Goal: Task Accomplishment & Management: Manage account settings

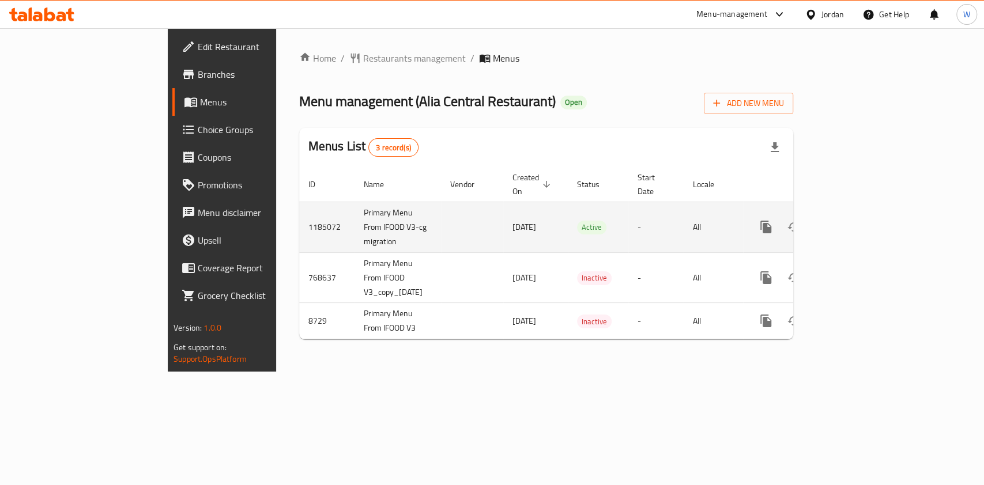
click at [863, 220] on link "enhanced table" at bounding box center [849, 227] width 28 height 28
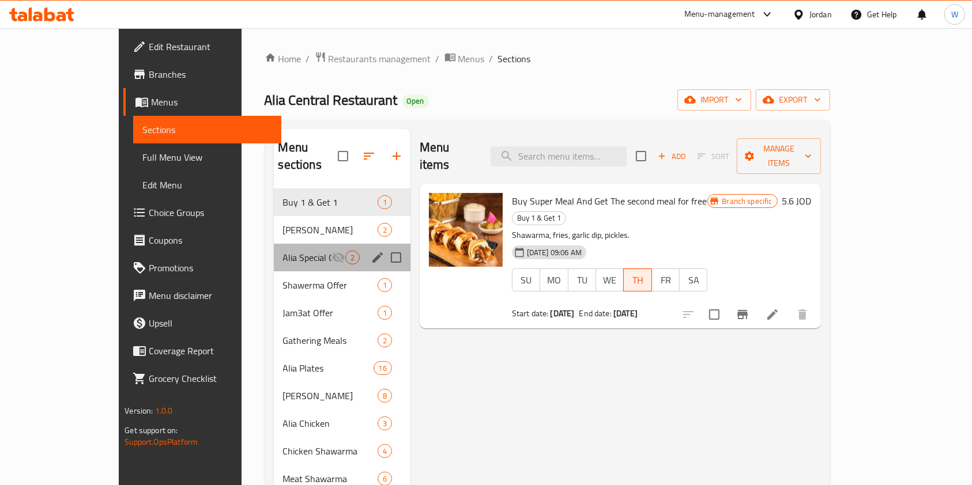
click at [274, 251] on div "Alia Special Offer 2" at bounding box center [342, 258] width 137 height 28
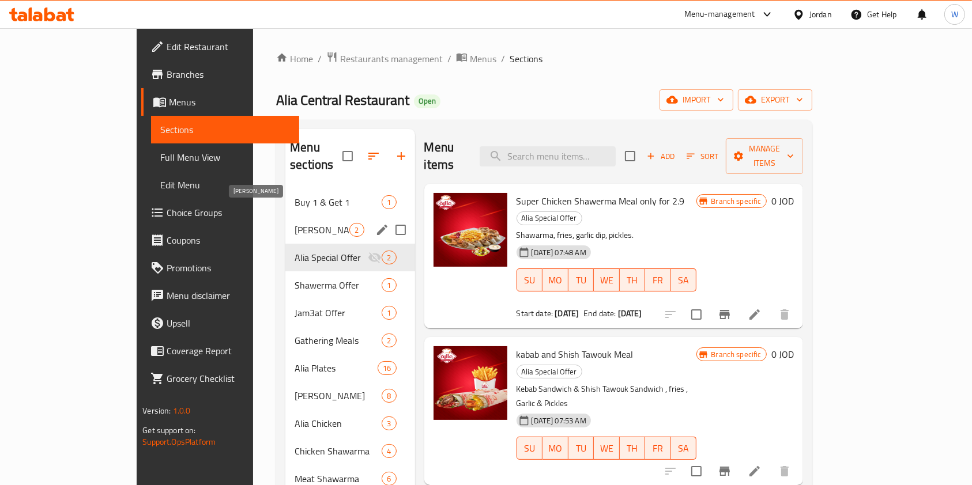
click at [295, 223] on span "[PERSON_NAME]" at bounding box center [322, 230] width 55 height 14
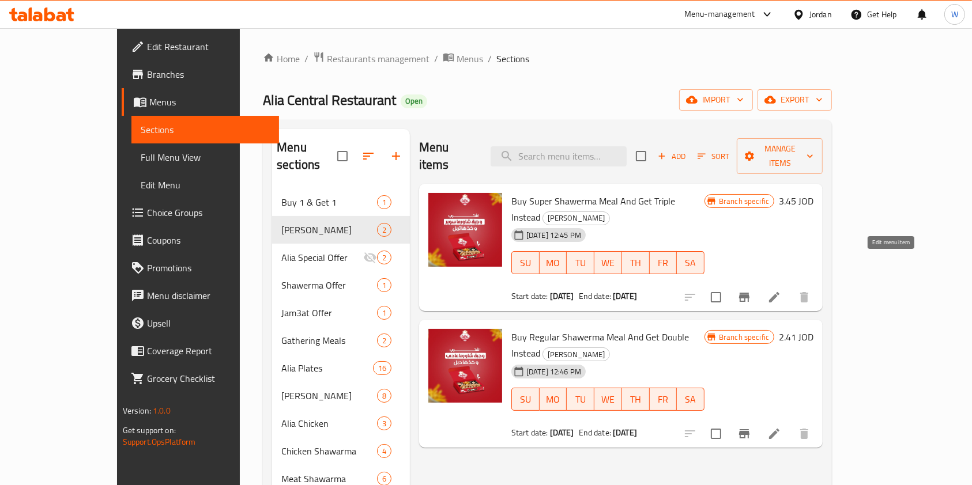
click at [781, 291] on icon at bounding box center [774, 298] width 14 height 14
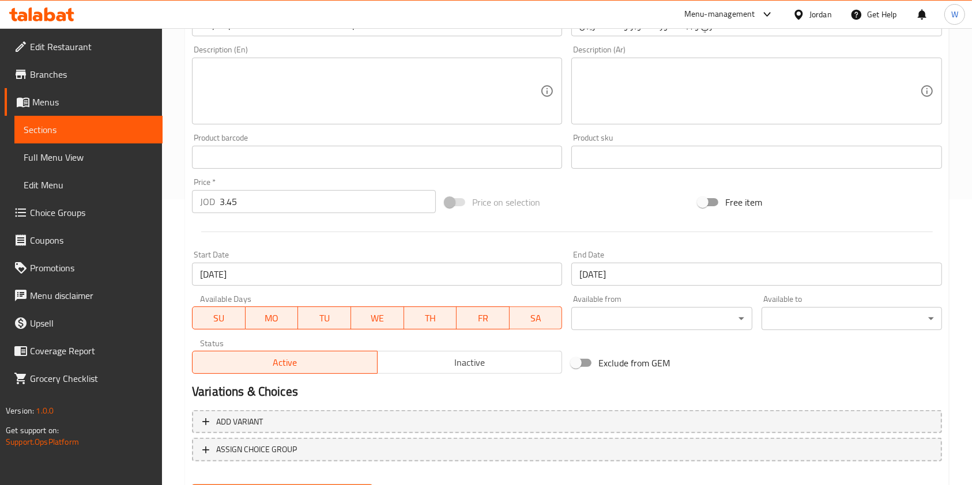
scroll to position [346, 0]
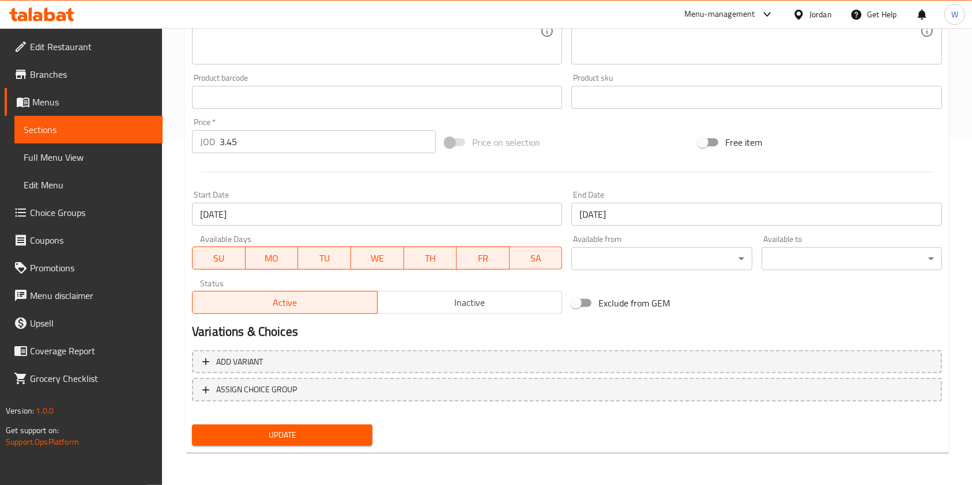
click at [479, 208] on input "[DATE]" at bounding box center [377, 214] width 370 height 23
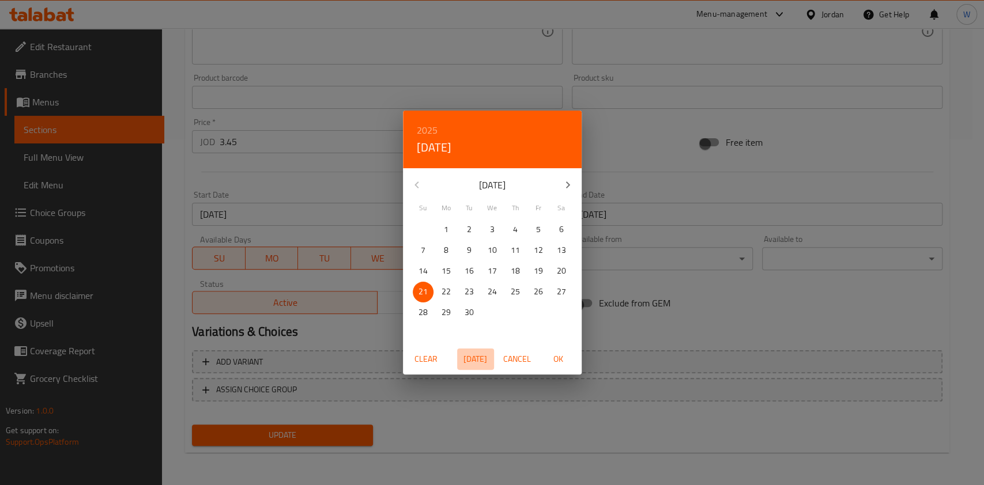
click at [464, 353] on span "[DATE]" at bounding box center [476, 359] width 28 height 14
click at [514, 243] on p "9" at bounding box center [515, 250] width 5 height 14
click at [519, 233] on span "2" at bounding box center [515, 230] width 21 height 14
click at [550, 356] on span "OK" at bounding box center [559, 359] width 28 height 14
type input "[DATE]"
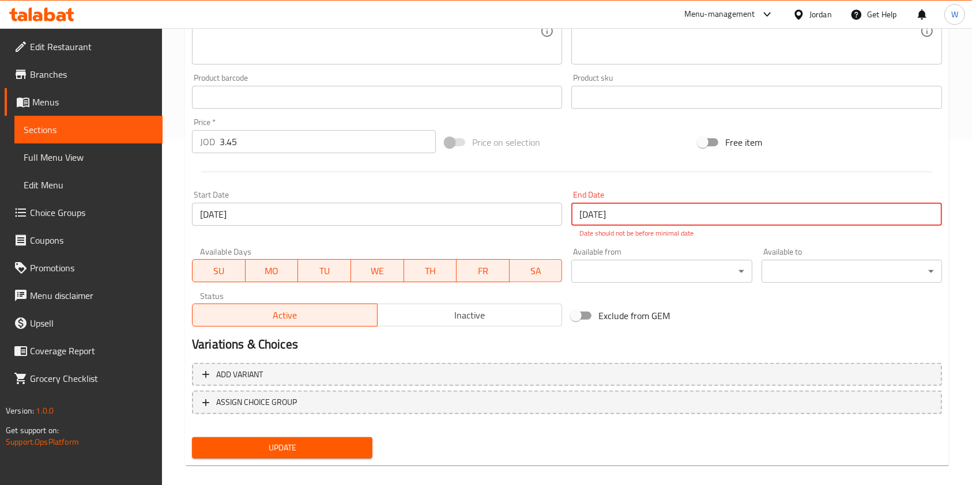
click at [609, 215] on input "[DATE]" at bounding box center [756, 214] width 370 height 23
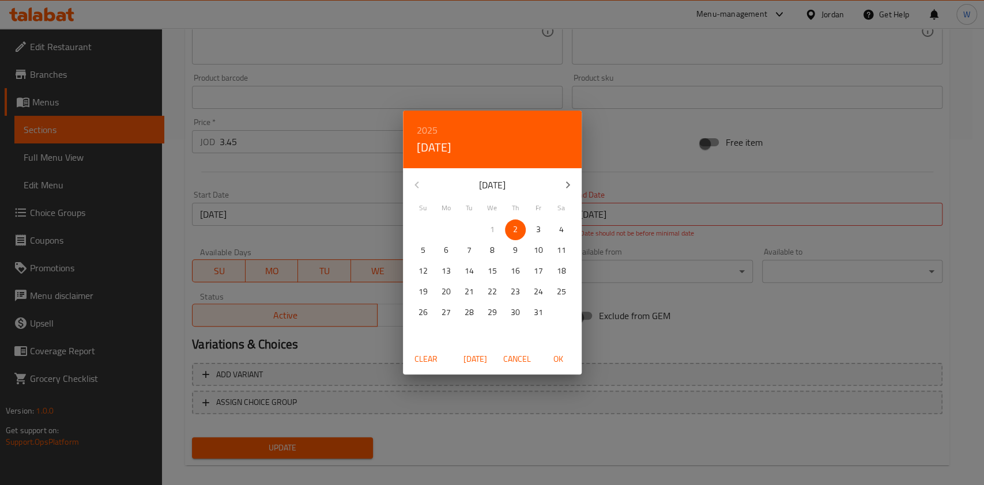
click at [489, 356] on button "[DATE]" at bounding box center [475, 359] width 37 height 21
click at [489, 356] on span "[DATE]" at bounding box center [476, 359] width 28 height 14
click at [558, 232] on span "4" at bounding box center [561, 230] width 21 height 14
click at [563, 351] on button "OK" at bounding box center [558, 359] width 37 height 21
type input "[DATE]"
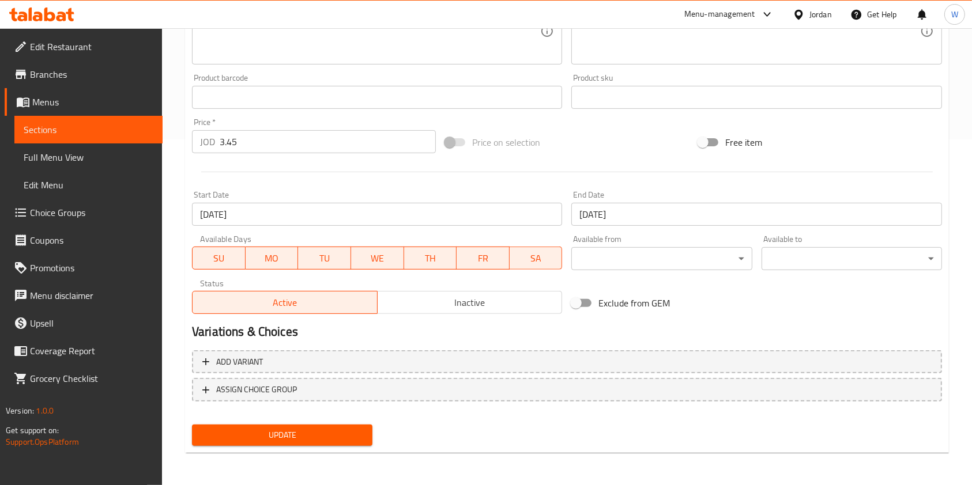
click at [318, 424] on div "Update" at bounding box center [282, 435] width 190 height 31
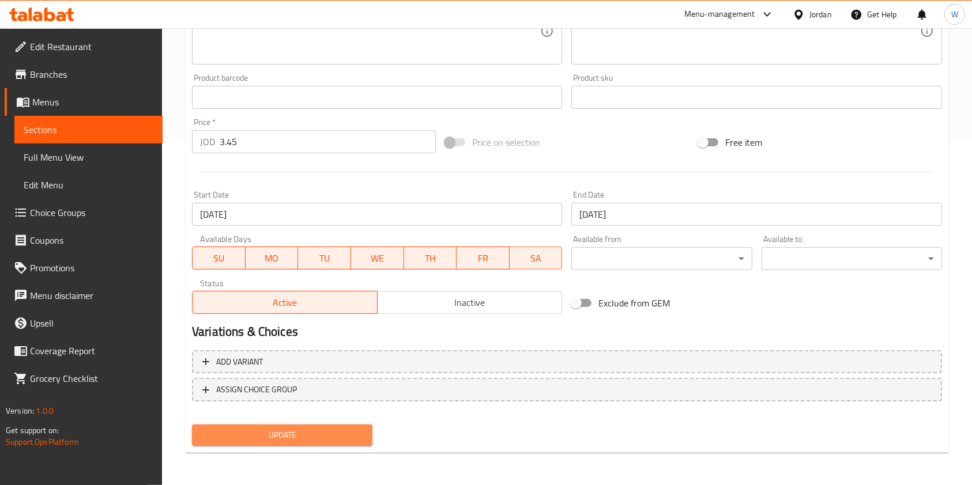
drag, startPoint x: 319, startPoint y: 431, endPoint x: 318, endPoint y: 418, distance: 13.3
click at [318, 431] on span "Update" at bounding box center [282, 435] width 162 height 14
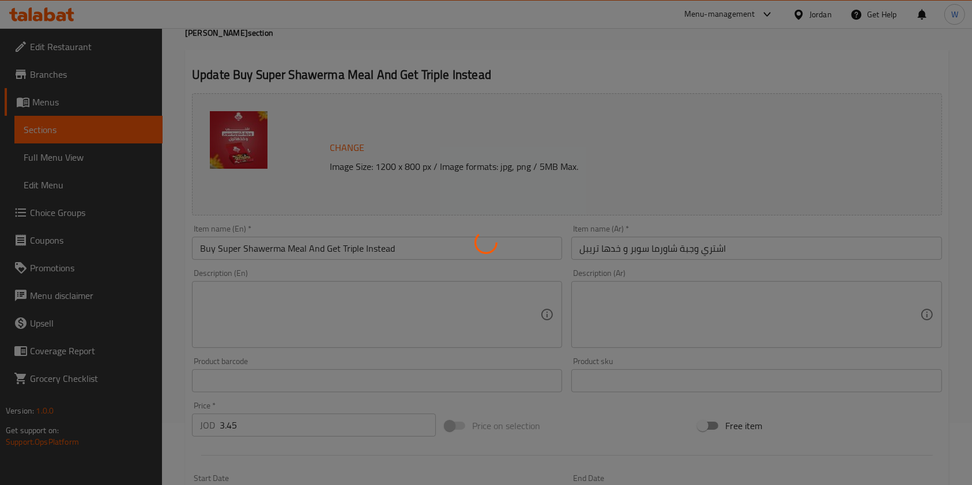
scroll to position [0, 0]
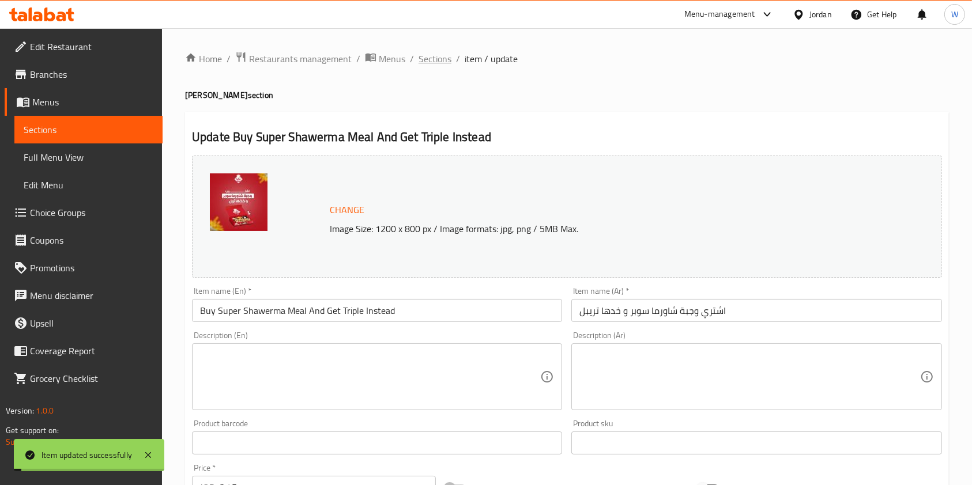
click at [423, 56] on span "Sections" at bounding box center [435, 59] width 33 height 14
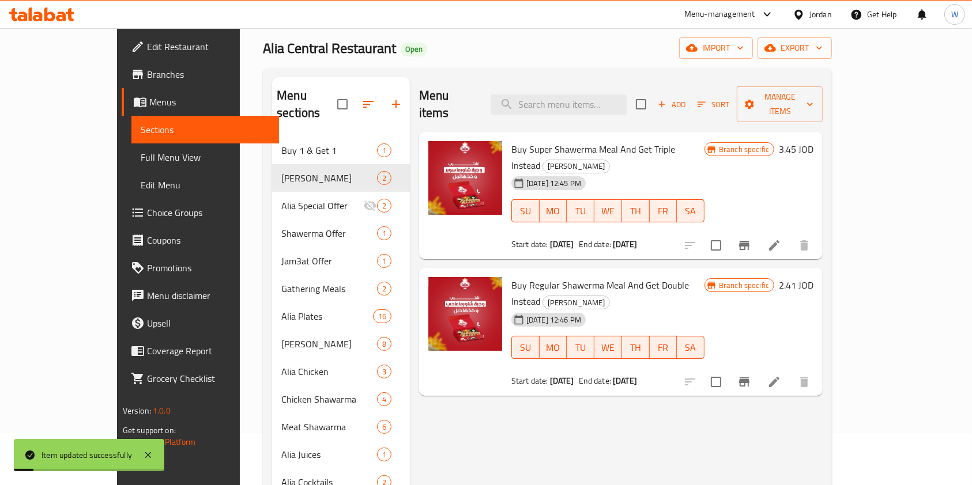
scroll to position [77, 0]
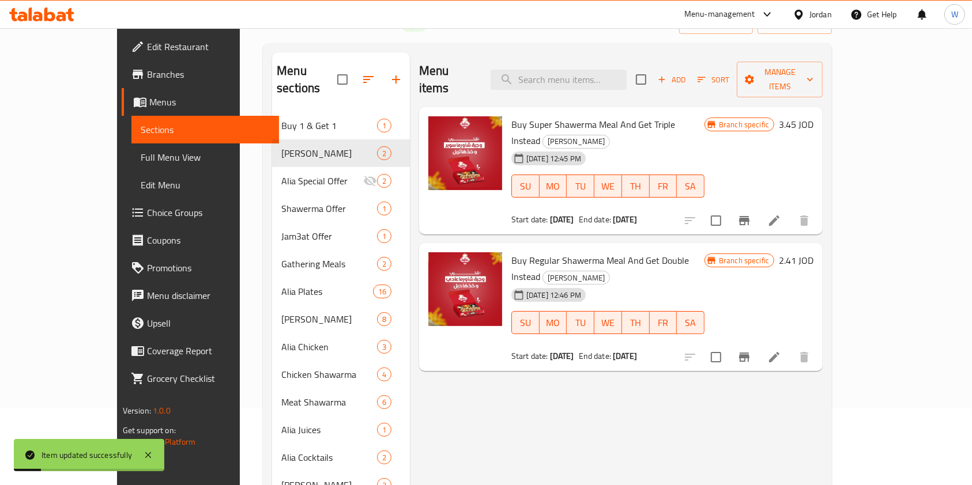
click at [790, 347] on li at bounding box center [774, 357] width 32 height 21
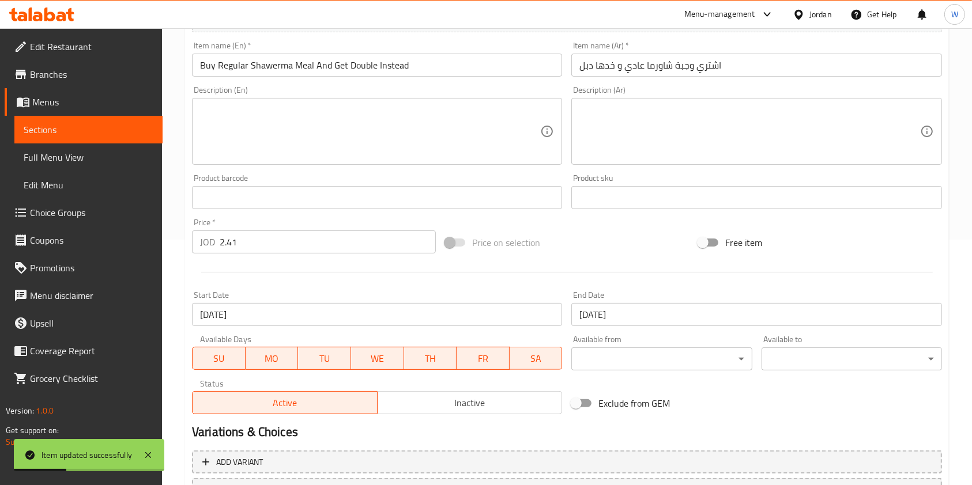
scroll to position [346, 0]
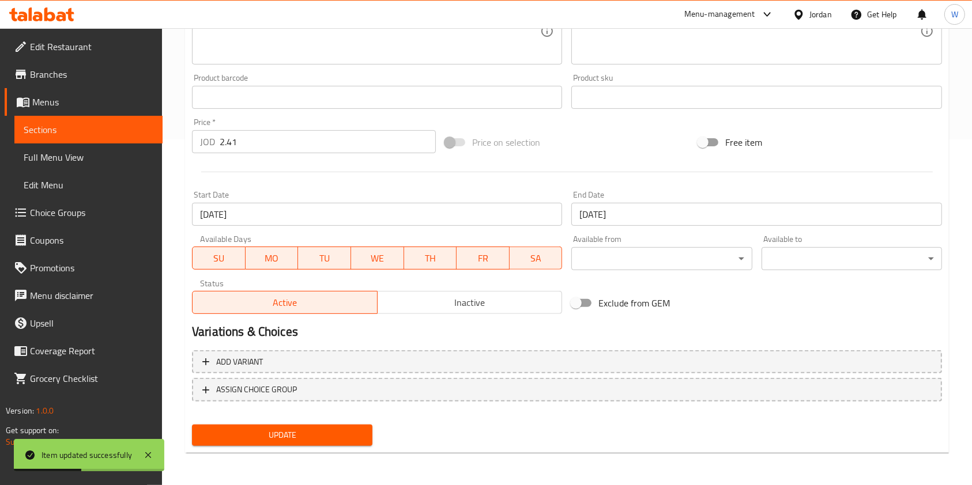
click at [301, 219] on input "[DATE]" at bounding box center [377, 214] width 370 height 23
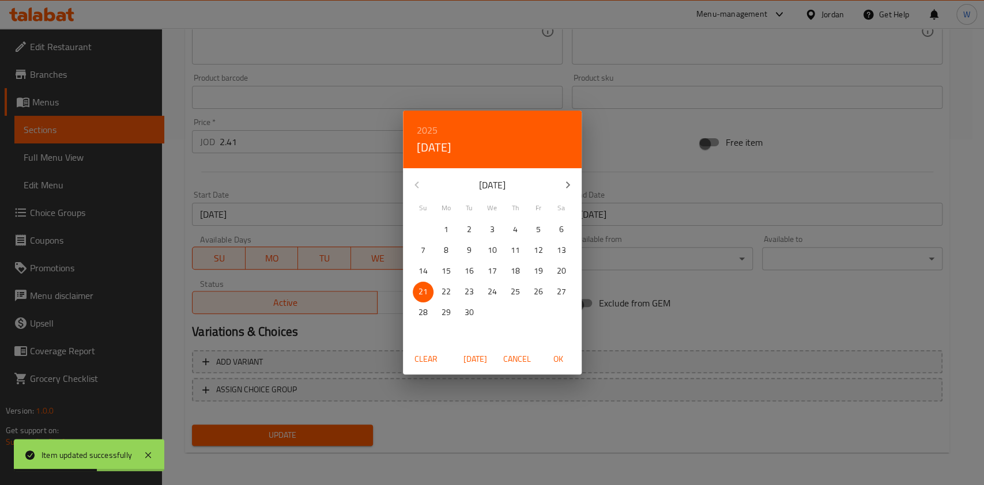
click at [483, 348] on div "Clear [DATE] Cancel OK" at bounding box center [492, 359] width 179 height 31
click at [478, 354] on span "[DATE]" at bounding box center [476, 359] width 28 height 14
click at [511, 231] on span "2" at bounding box center [515, 230] width 21 height 14
click at [569, 360] on span "OK" at bounding box center [559, 359] width 28 height 14
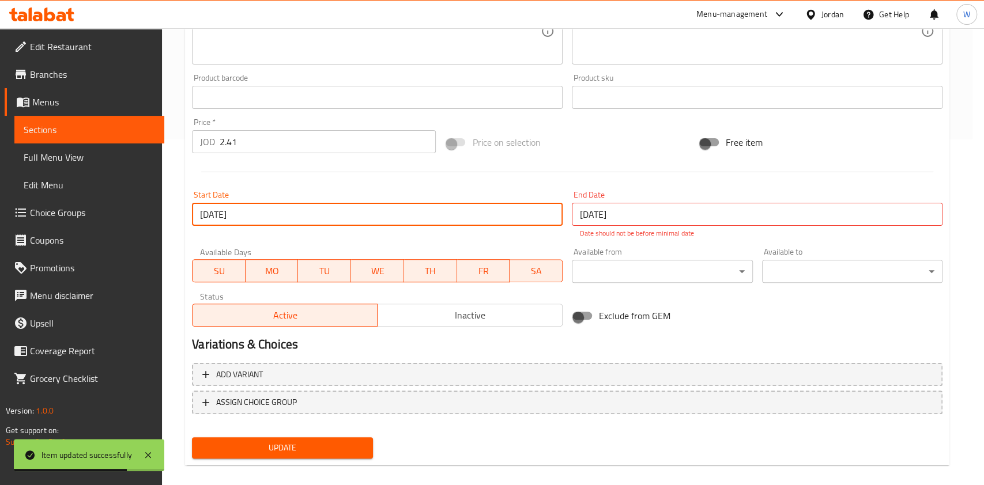
type input "[DATE]"
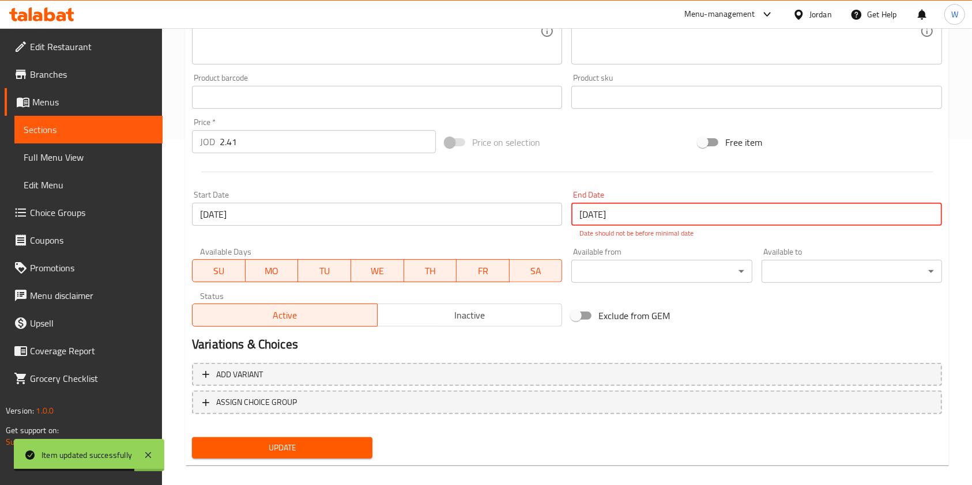
click at [582, 214] on input "[DATE]" at bounding box center [756, 214] width 370 height 23
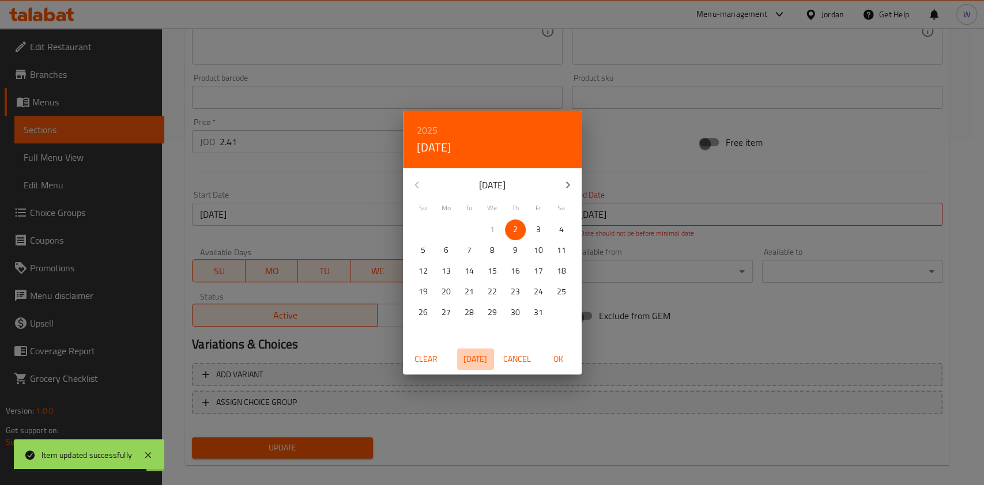
drag, startPoint x: 483, startPoint y: 359, endPoint x: 487, endPoint y: 300, distance: 59.5
click at [483, 359] on span "[DATE]" at bounding box center [476, 359] width 28 height 14
click at [555, 225] on span "4" at bounding box center [561, 230] width 21 height 14
click at [559, 363] on span "OK" at bounding box center [559, 359] width 28 height 14
type input "[DATE]"
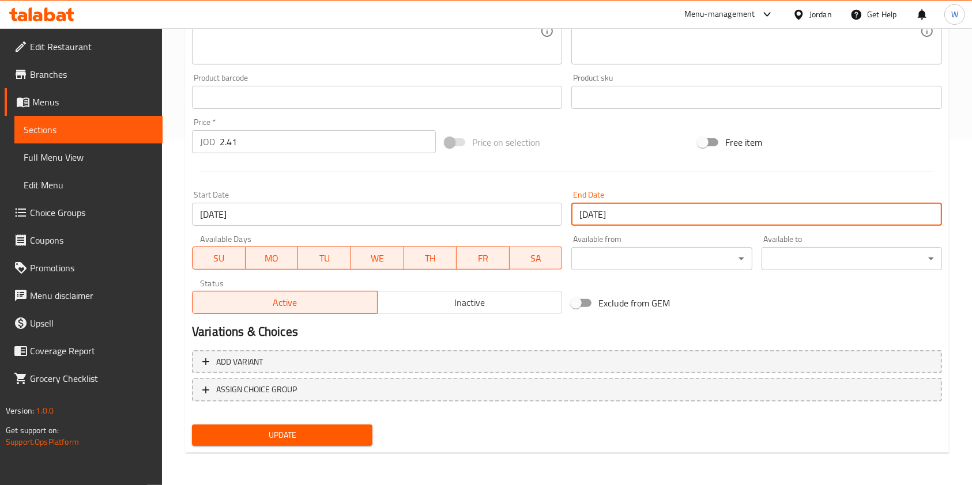
click at [318, 454] on div "Home / Restaurants management / Menus / Sections / item / update Kabberha Shawe…" at bounding box center [567, 83] width 764 height 757
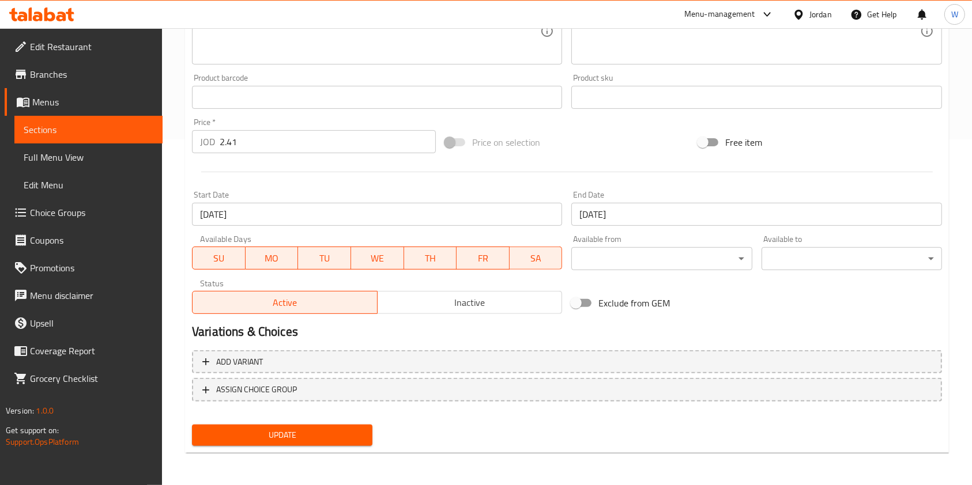
click at [312, 449] on div "Update" at bounding box center [282, 435] width 190 height 31
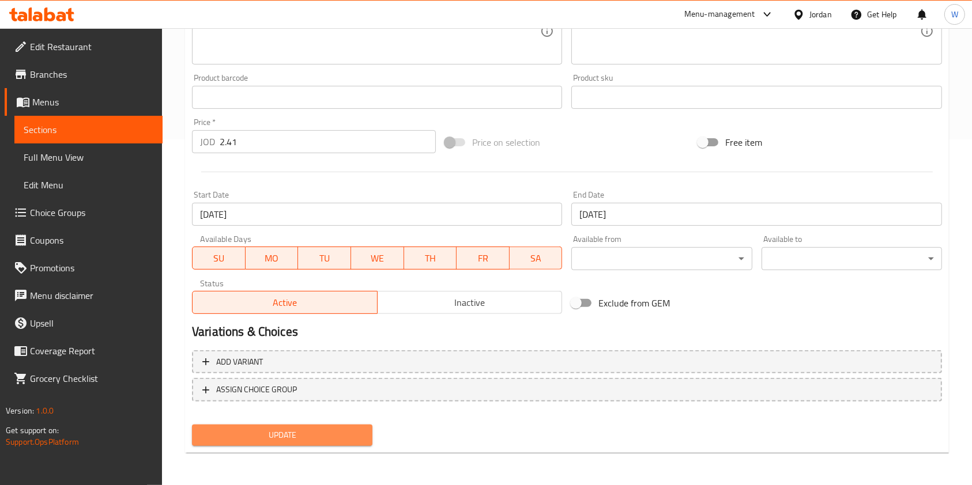
click at [309, 437] on span "Update" at bounding box center [282, 435] width 162 height 14
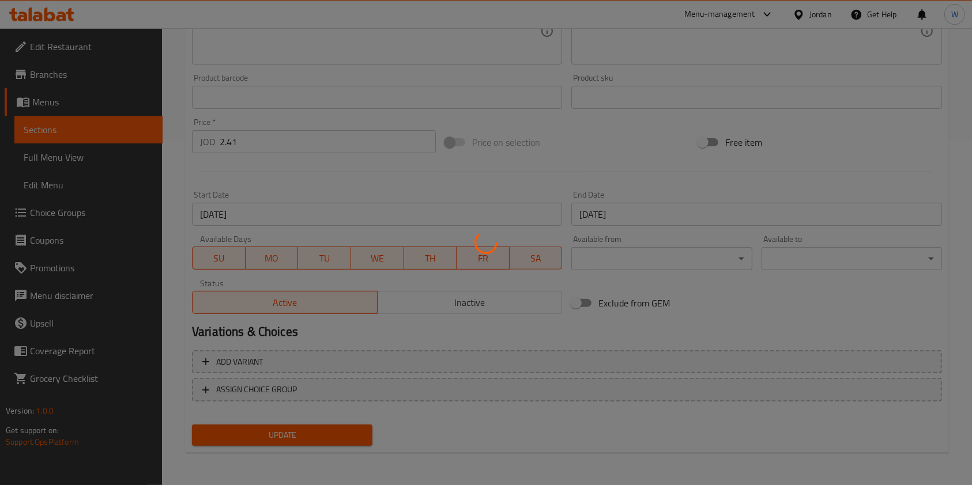
scroll to position [0, 0]
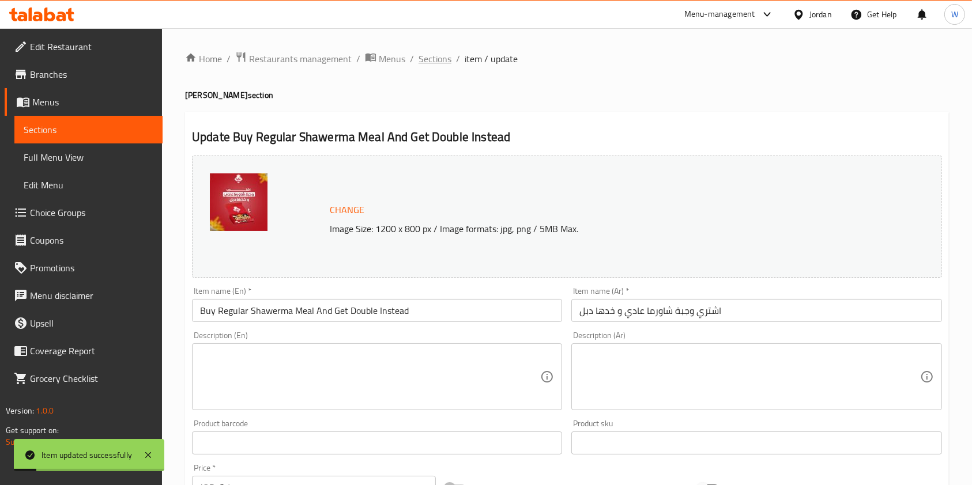
click at [447, 54] on span "Sections" at bounding box center [435, 59] width 33 height 14
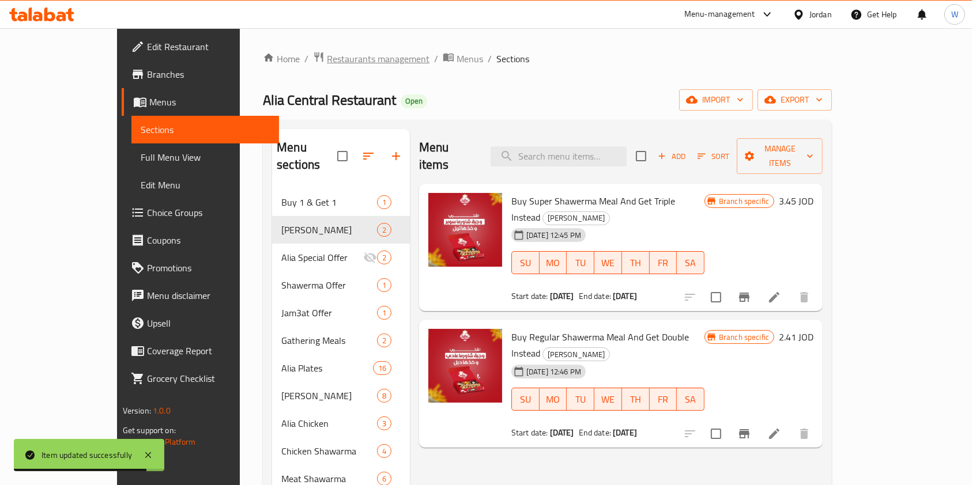
click at [327, 66] on span "Restaurants management" at bounding box center [378, 59] width 103 height 14
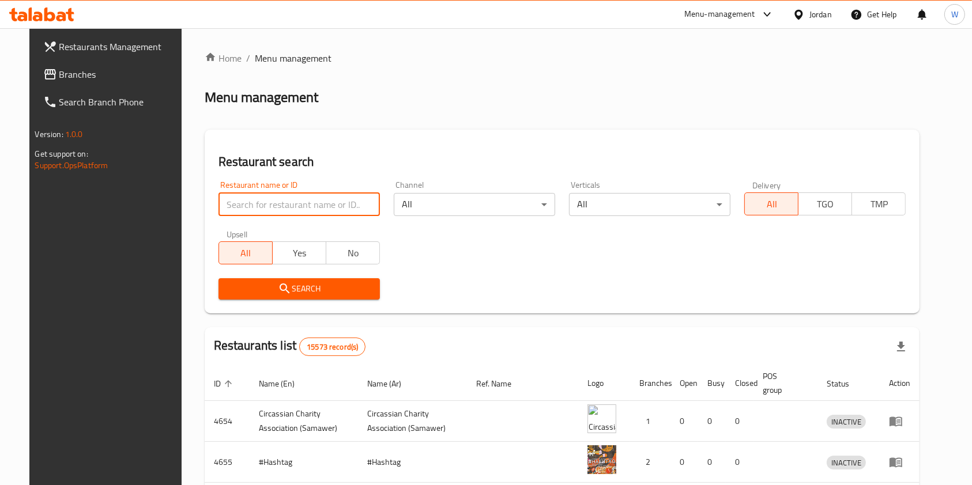
click at [286, 202] on input "search" at bounding box center [299, 204] width 161 height 23
type input "كشري الفراعن"
click button "Search" at bounding box center [299, 288] width 161 height 21
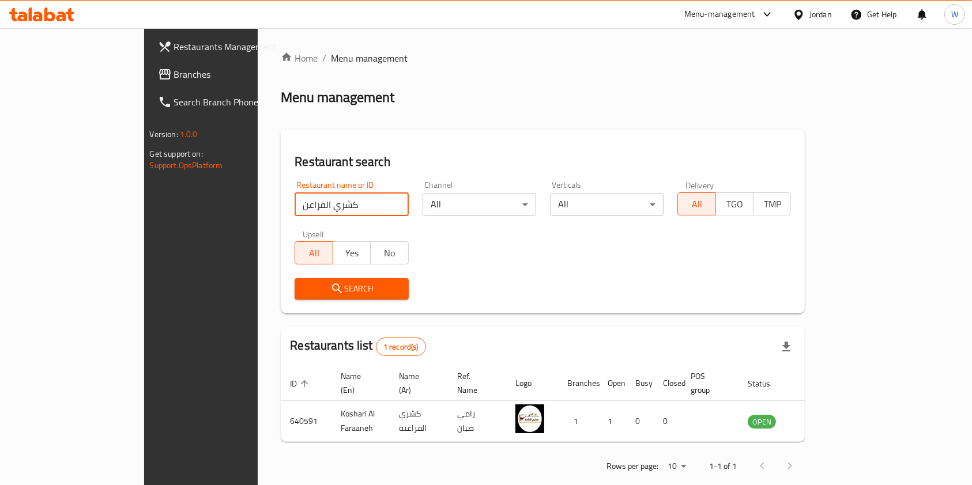
scroll to position [6, 0]
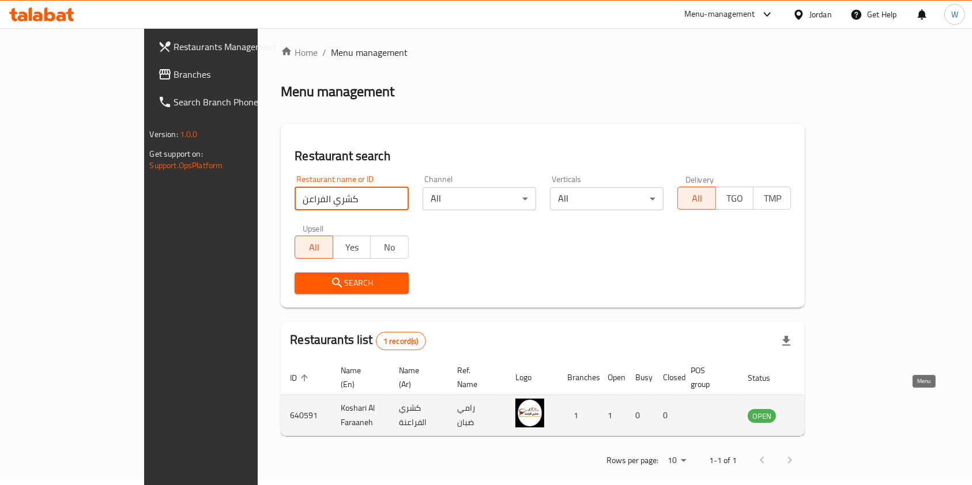
click at [822, 412] on icon "enhanced table" at bounding box center [815, 417] width 13 height 10
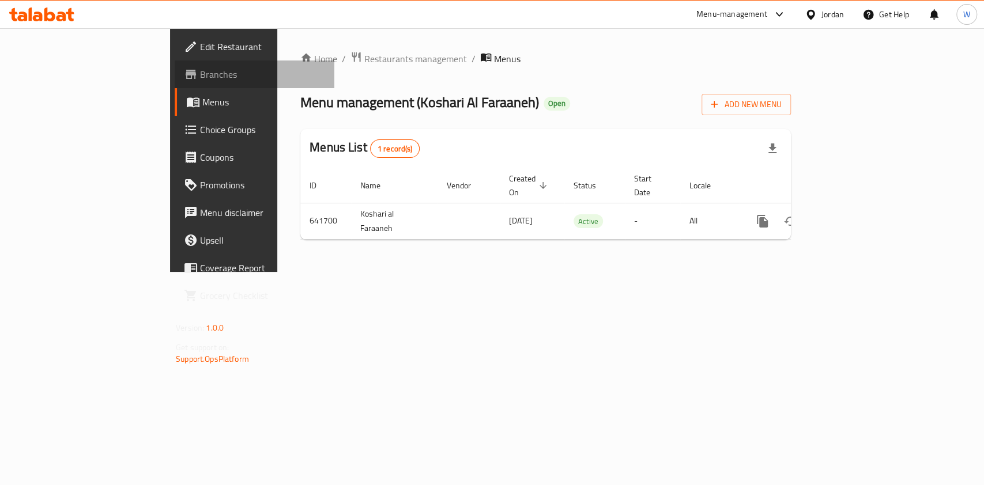
click at [200, 73] on span "Branches" at bounding box center [262, 74] width 125 height 14
